Goal: Navigation & Orientation: Find specific page/section

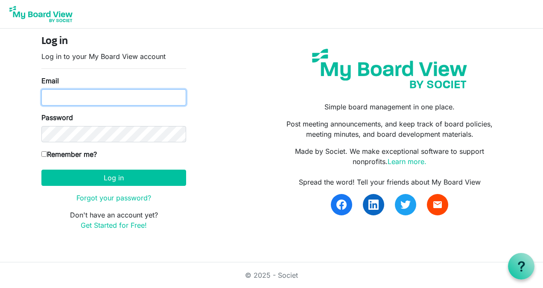
click at [134, 101] on input "Email" at bounding box center [113, 97] width 145 height 16
type input "[PERSON_NAME][EMAIL_ADDRESS][DOMAIN_NAME]"
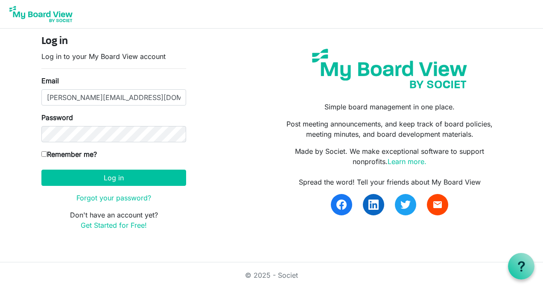
click at [45, 151] on input "Remember me?" at bounding box center [44, 154] width 6 height 6
checkbox input "true"
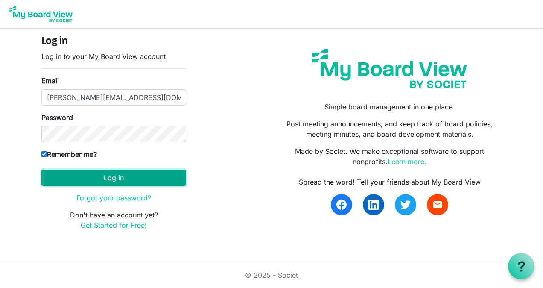
click at [161, 174] on button "Log in" at bounding box center [113, 178] width 145 height 16
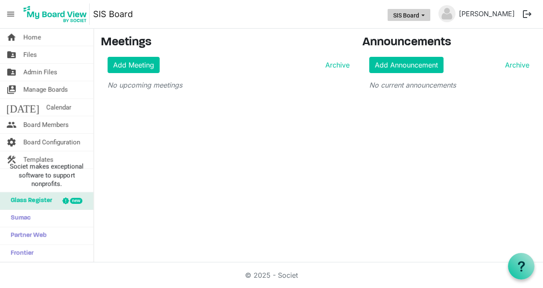
click at [430, 13] on button "SIS Board" at bounding box center [409, 15] width 43 height 12
click at [420, 135] on div "home Home folder_shared Files folder_shared Admin Files switch_account Manage B…" at bounding box center [271, 146] width 543 height 234
click at [15, 10] on span "menu" at bounding box center [11, 14] width 16 height 16
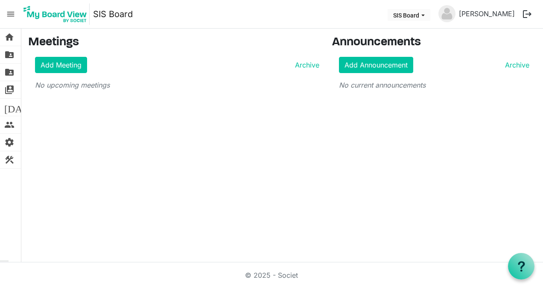
click at [13, 13] on span "menu" at bounding box center [11, 14] width 16 height 16
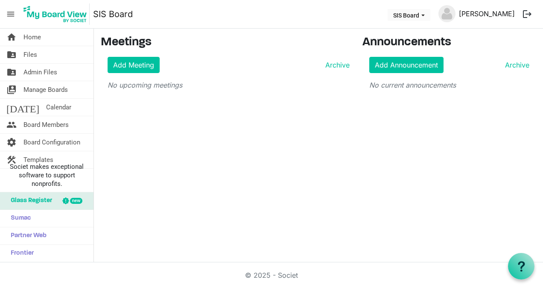
click at [468, 14] on link "Robert Turbin" at bounding box center [487, 13] width 63 height 17
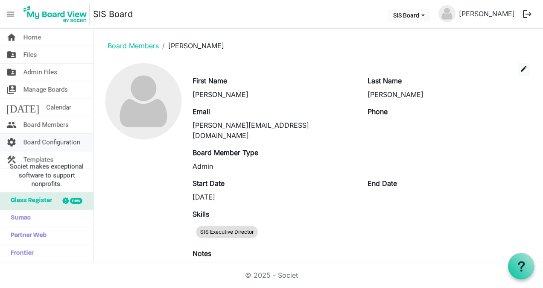
click at [51, 138] on span "Board Configuration" at bounding box center [51, 142] width 57 height 17
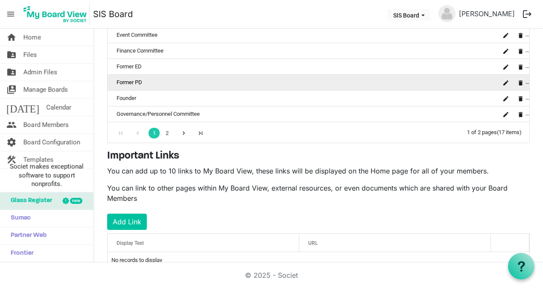
scroll to position [282, 0]
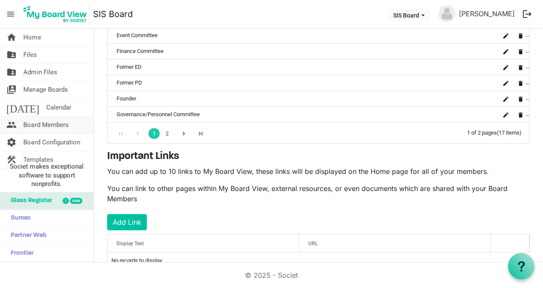
click at [69, 129] on link "people Board Members" at bounding box center [47, 124] width 94 height 17
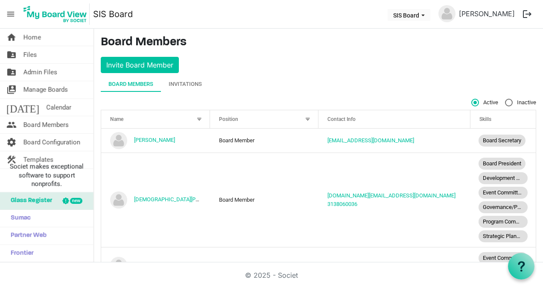
click at [58, 15] on img at bounding box center [55, 13] width 69 height 21
